Goal: Information Seeking & Learning: Learn about a topic

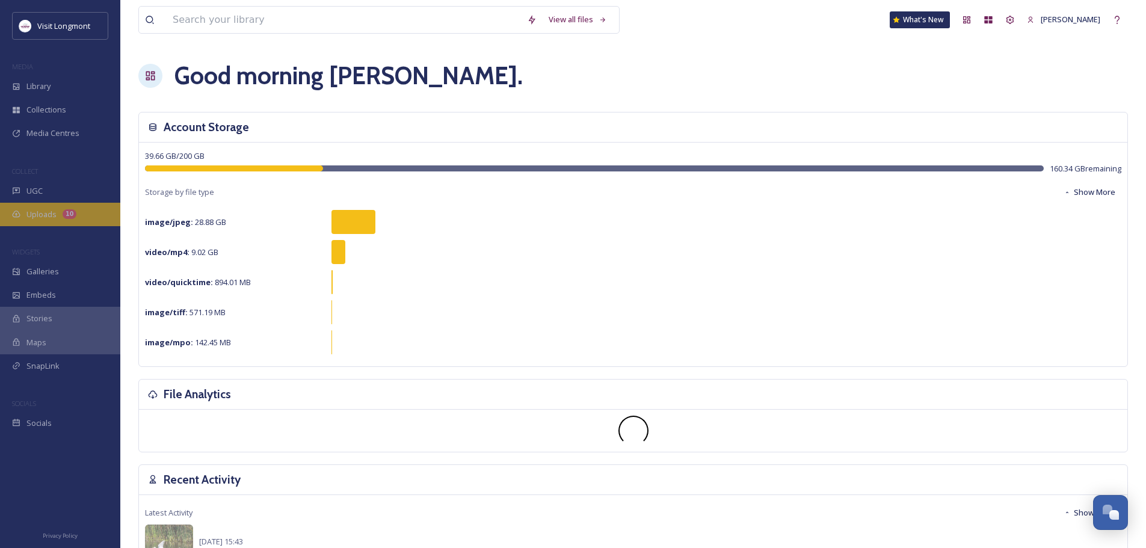
click at [40, 211] on span "Uploads" at bounding box center [41, 214] width 30 height 11
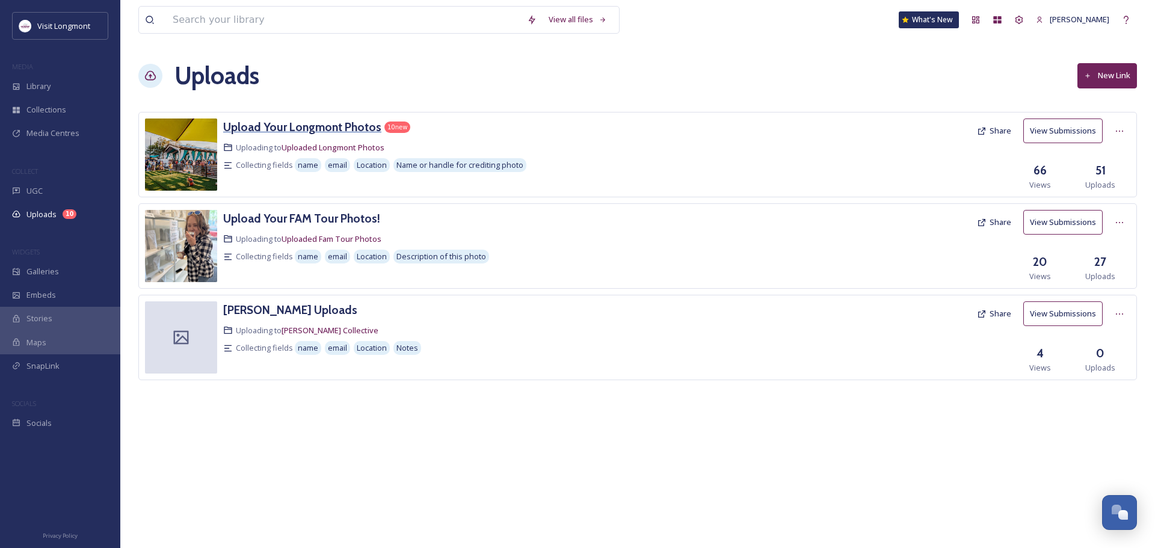
click at [313, 131] on h3 "Upload Your Longmont Photos" at bounding box center [302, 127] width 158 height 14
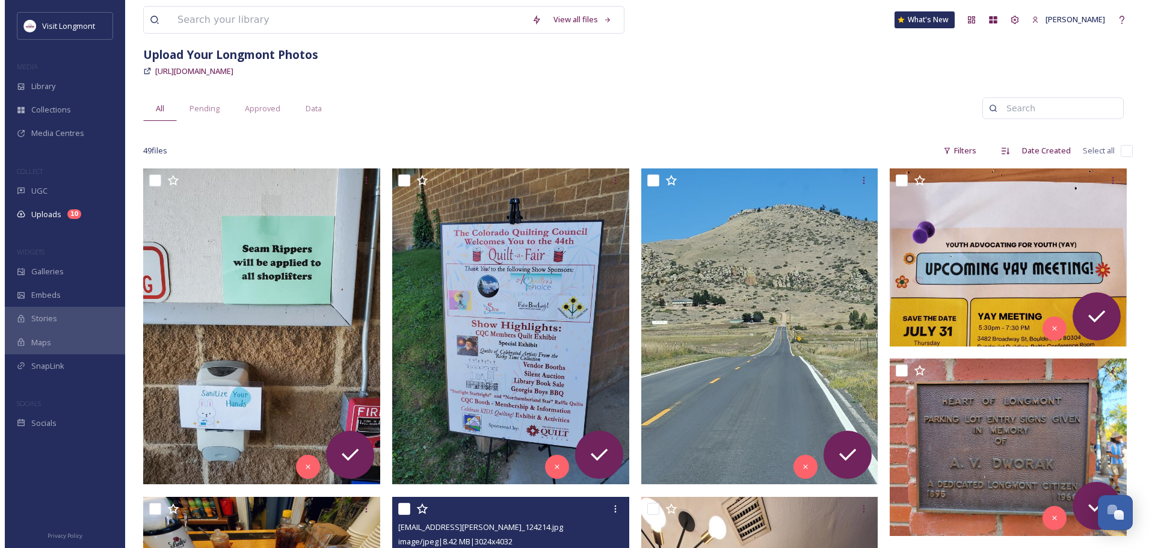
scroll to position [60, 0]
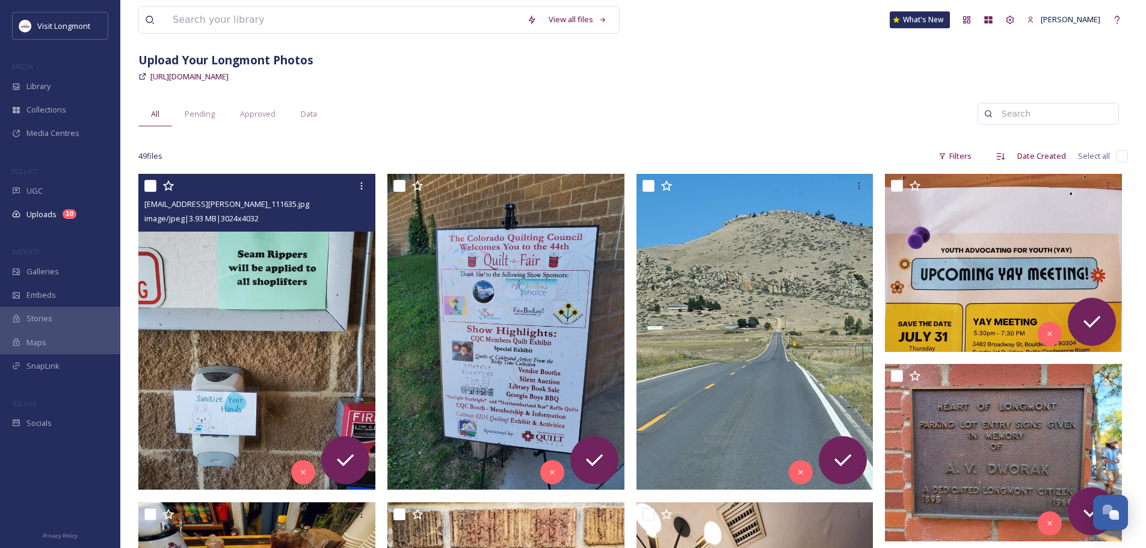
click at [315, 319] on img at bounding box center [256, 332] width 237 height 316
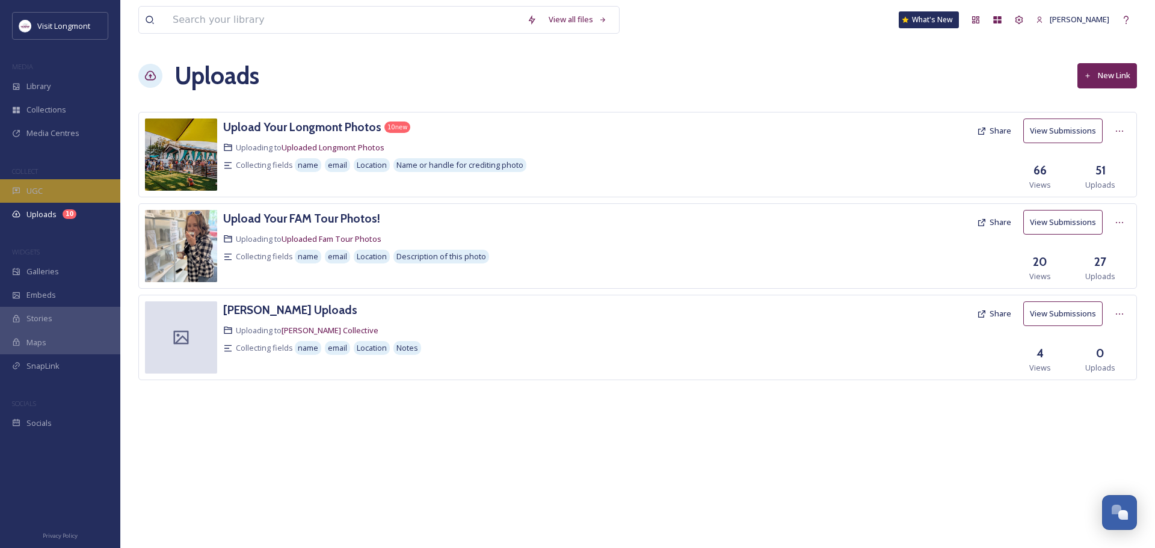
click at [20, 190] on icon at bounding box center [16, 191] width 8 height 8
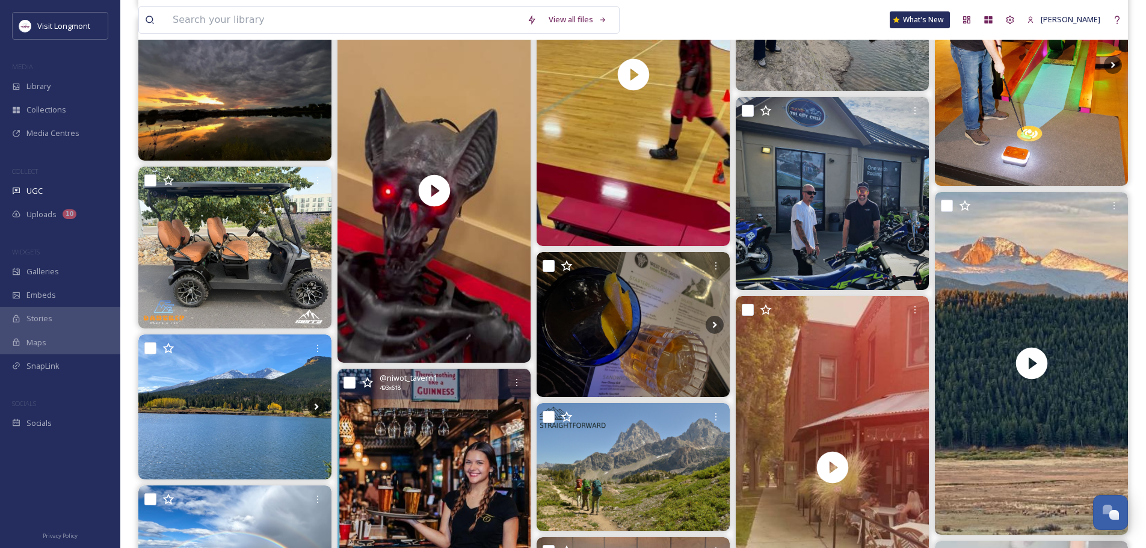
scroll to position [602, 0]
